Goal: Communication & Community: Answer question/provide support

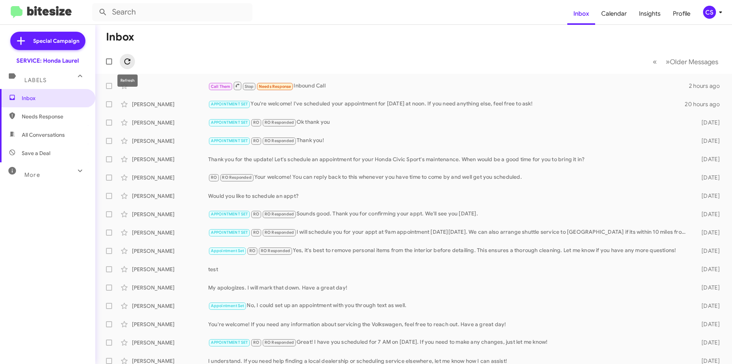
click at [124, 59] on icon at bounding box center [127, 61] width 9 height 9
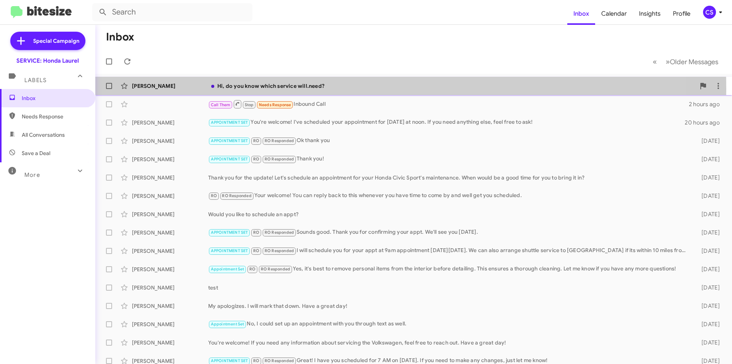
click at [270, 89] on div "Hi, do you know which service will.need?" at bounding box center [452, 86] width 488 height 8
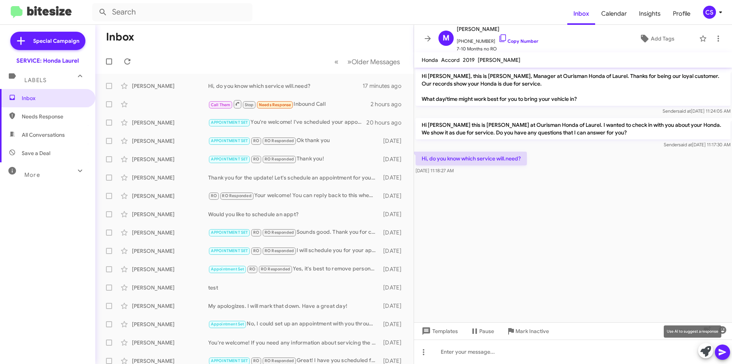
click at [700, 349] on button at bounding box center [706, 350] width 15 height 15
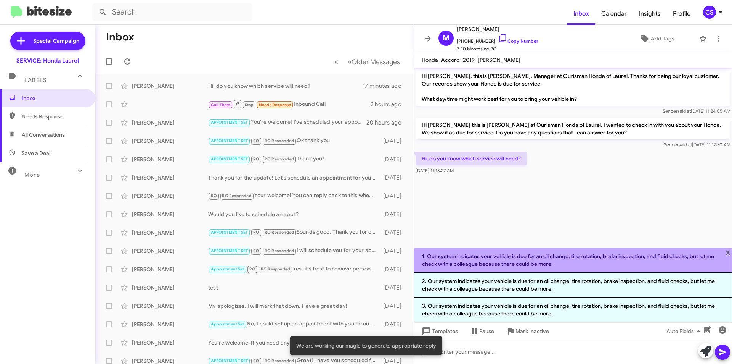
click at [524, 258] on li "1. Our system indicates your vehicle is due for an oil change, tire rotation, b…" at bounding box center [573, 259] width 318 height 25
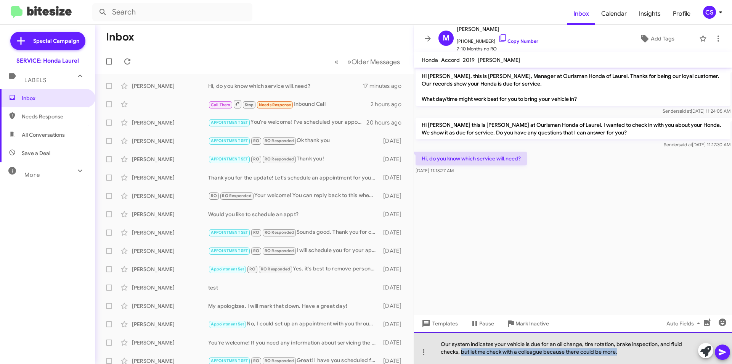
drag, startPoint x: 629, startPoint y: 353, endPoint x: 461, endPoint y: 361, distance: 168.1
click at [461, 361] on div "Our system indicates your vehicle is due for an oil change, tire rotation, brak…" at bounding box center [573, 348] width 318 height 32
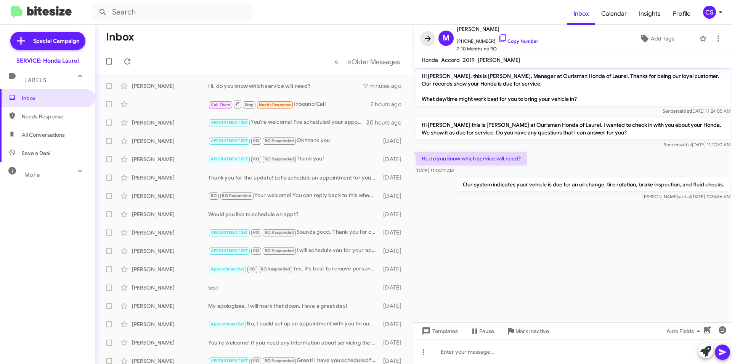
click at [429, 35] on icon at bounding box center [427, 38] width 9 height 9
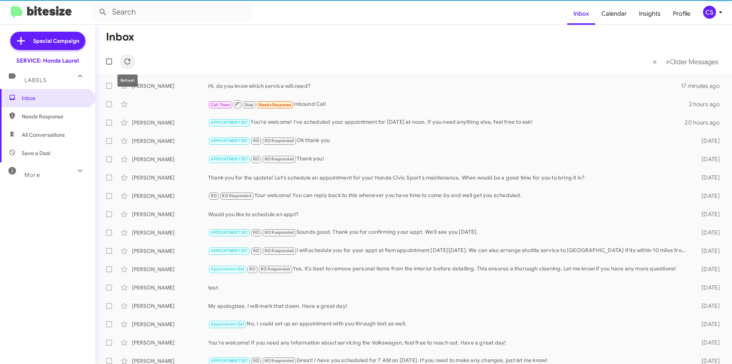
drag, startPoint x: 133, startPoint y: 57, endPoint x: 189, endPoint y: 2, distance: 78.8
click at [136, 52] on mat-toolbar-row "« Previous » Next Older Messages" at bounding box center [413, 61] width 637 height 24
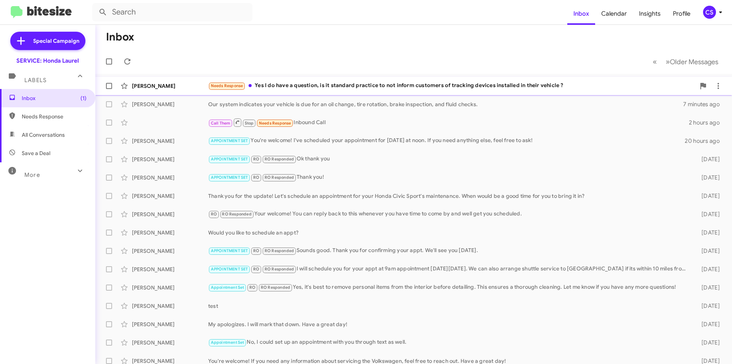
click at [369, 87] on div "Needs Response Yes I do have a question, is it standard practice to not inform …" at bounding box center [452, 85] width 488 height 9
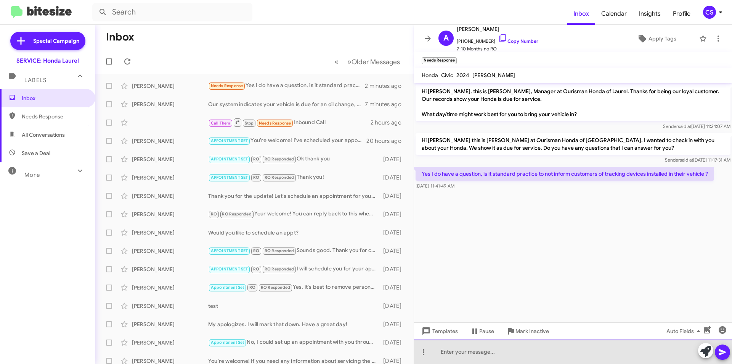
click at [465, 348] on div at bounding box center [573, 351] width 318 height 24
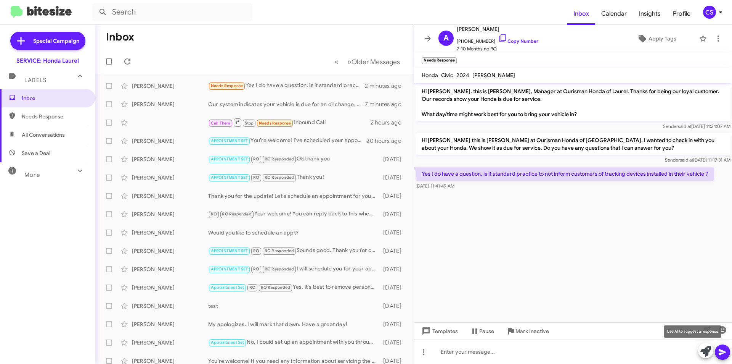
click at [708, 348] on icon at bounding box center [706, 351] width 11 height 11
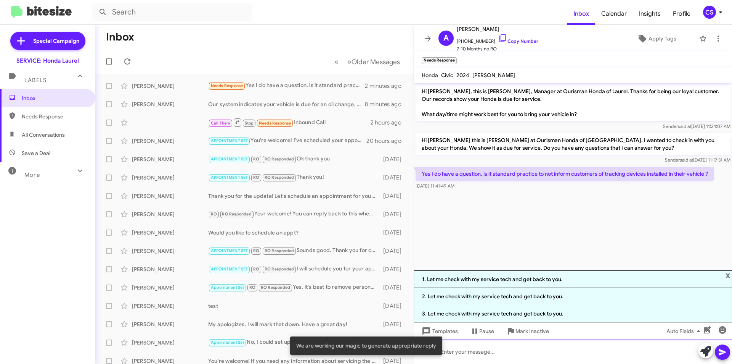
click at [506, 353] on div at bounding box center [573, 351] width 318 height 24
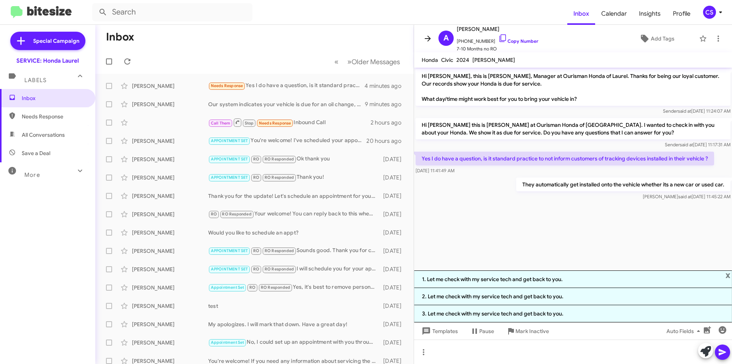
drag, startPoint x: 421, startPoint y: 33, endPoint x: 425, endPoint y: 35, distance: 3.9
click at [425, 35] on mat-toolbar "A [PERSON_NAME] [PHONE_NUMBER] Copy Number 7-10 Months no RO Add Tags" at bounding box center [573, 38] width 318 height 27
click at [132, 57] on icon at bounding box center [127, 61] width 9 height 9
